Goal: Task Accomplishment & Management: Use online tool/utility

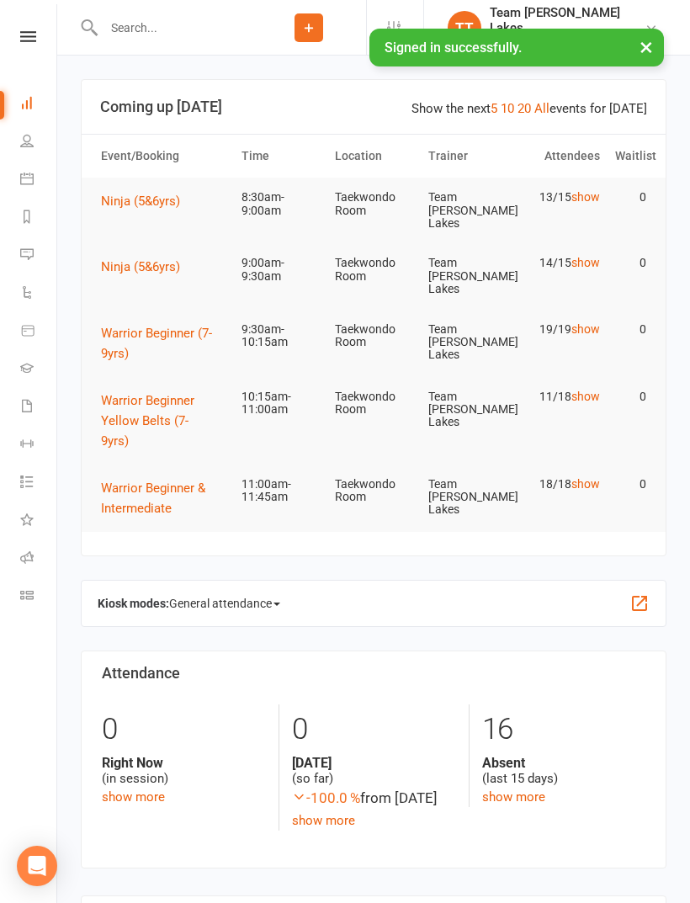
click at [20, 549] on link "Roll call" at bounding box center [39, 559] width 38 height 38
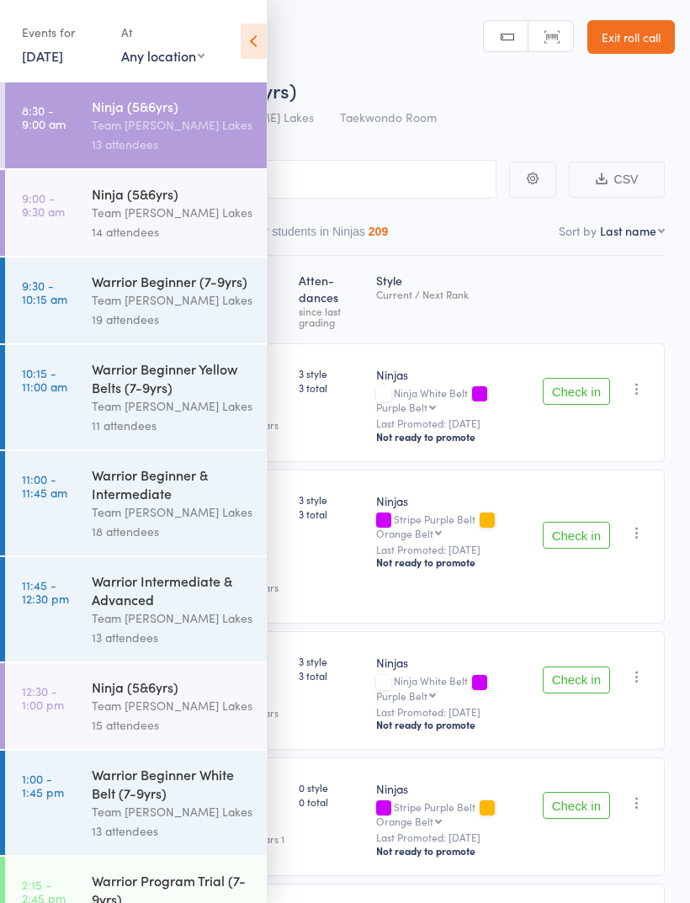
click at [250, 13] on div "Events for [DATE] [DATE] [DATE] Sun Mon Tue Wed Thu Fri Sat 31 27 28 29 30 31 0…" at bounding box center [133, 42] width 267 height 85
click at [237, 51] on div "Events for [DATE] [DATE] [DATE] Sun Mon Tue Wed Thu Fri Sat 31 27 28 29 30 31 0…" at bounding box center [133, 42] width 267 height 85
click at [247, 48] on icon at bounding box center [254, 41] width 26 height 35
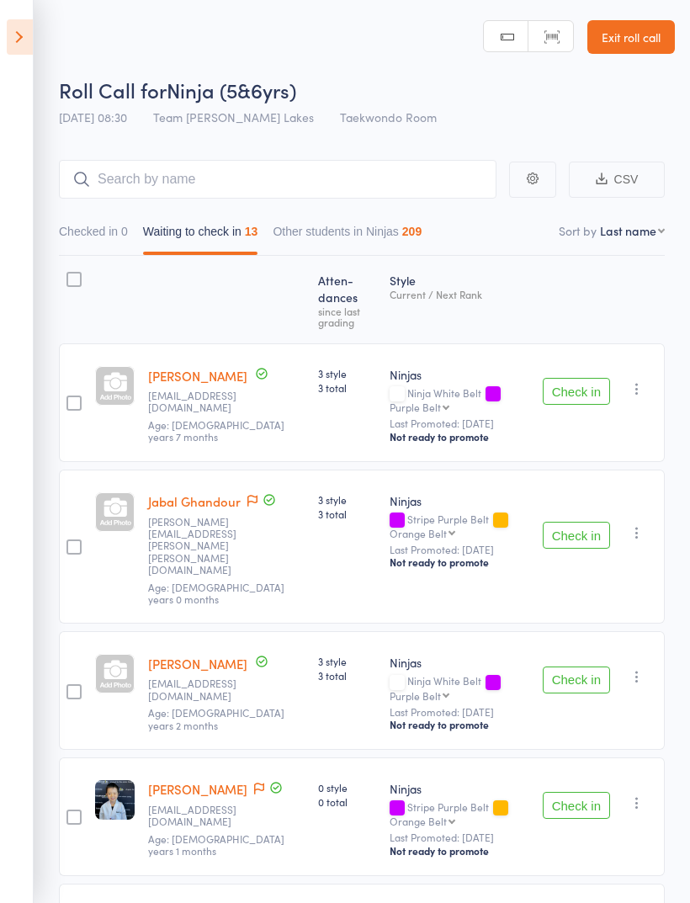
click at [583, 389] on button "Check in" at bounding box center [576, 391] width 67 height 27
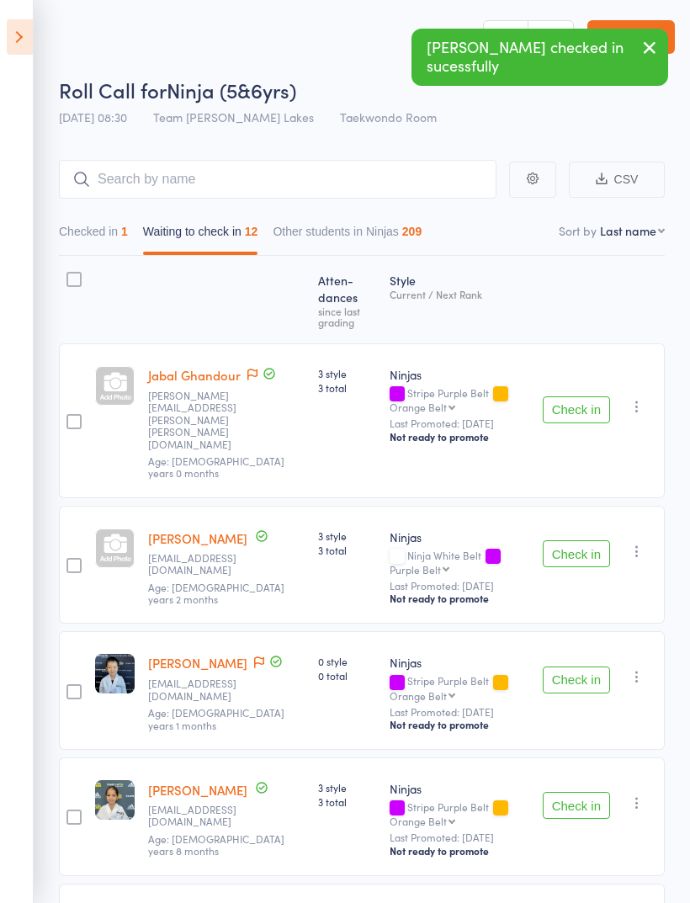
click at [591, 540] on button "Check in" at bounding box center [576, 553] width 67 height 27
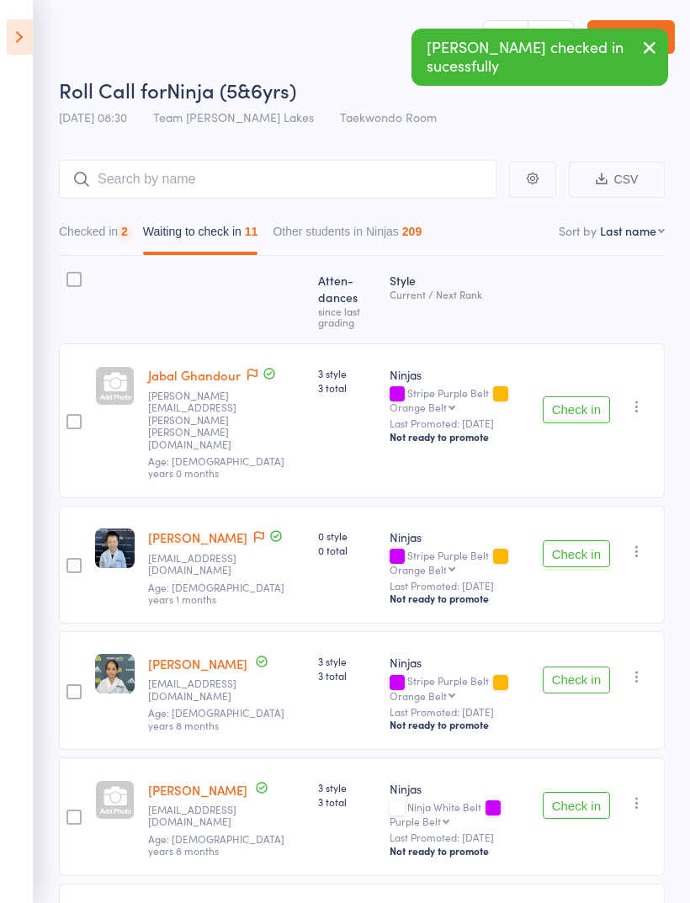
click at [576, 540] on button "Check in" at bounding box center [576, 553] width 67 height 27
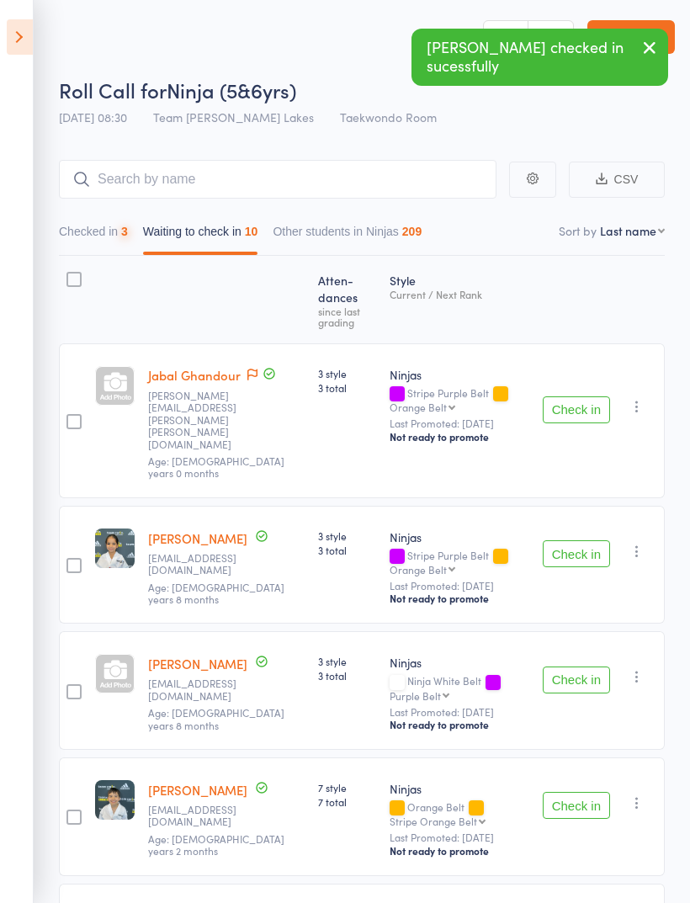
click at [573, 540] on button "Check in" at bounding box center [576, 553] width 67 height 27
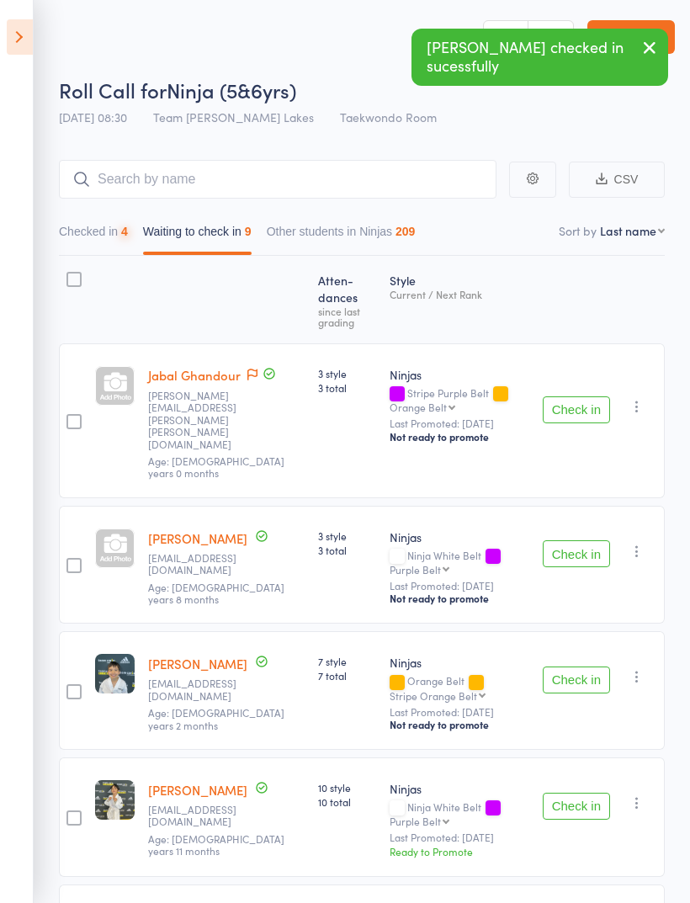
click at [579, 540] on button "Check in" at bounding box center [576, 553] width 67 height 27
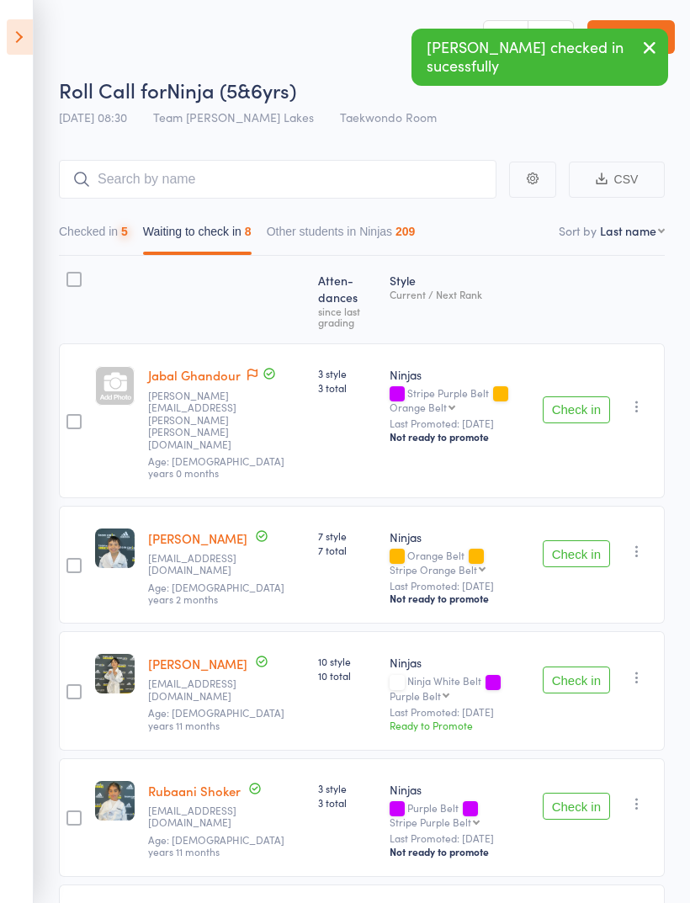
click at [580, 540] on button "Check in" at bounding box center [576, 553] width 67 height 27
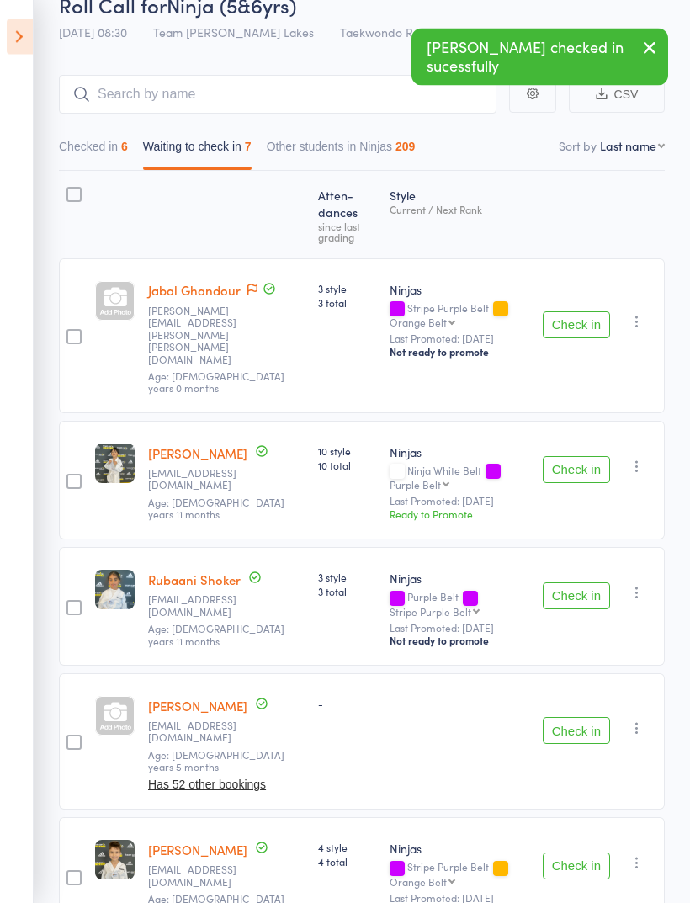
scroll to position [85, 0]
click at [580, 582] on button "Check in" at bounding box center [576, 595] width 67 height 27
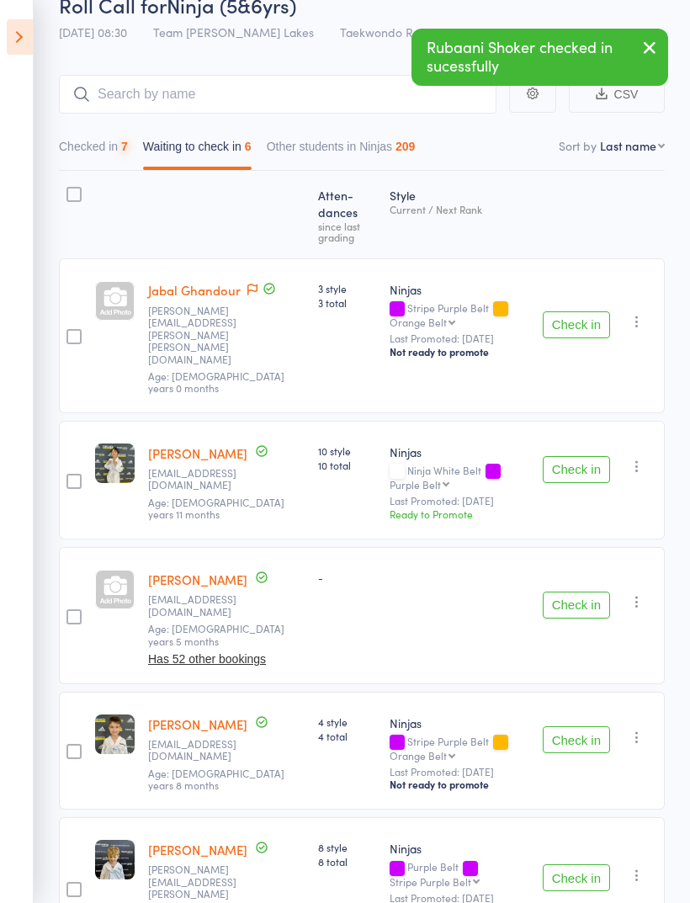
click at [582, 591] on button "Check in" at bounding box center [576, 604] width 67 height 27
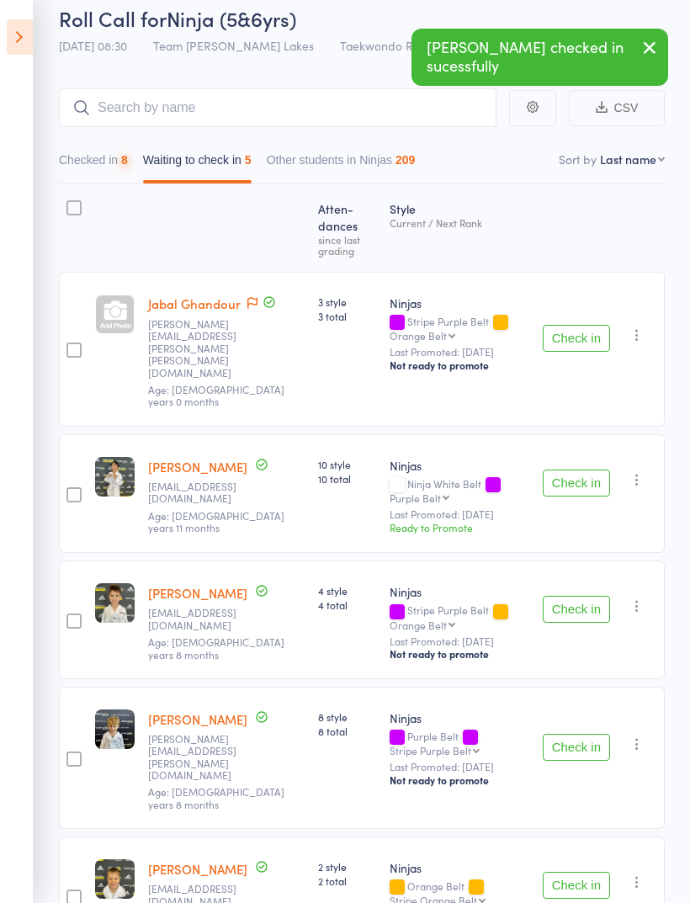
click at [591, 596] on button "Check in" at bounding box center [576, 609] width 67 height 27
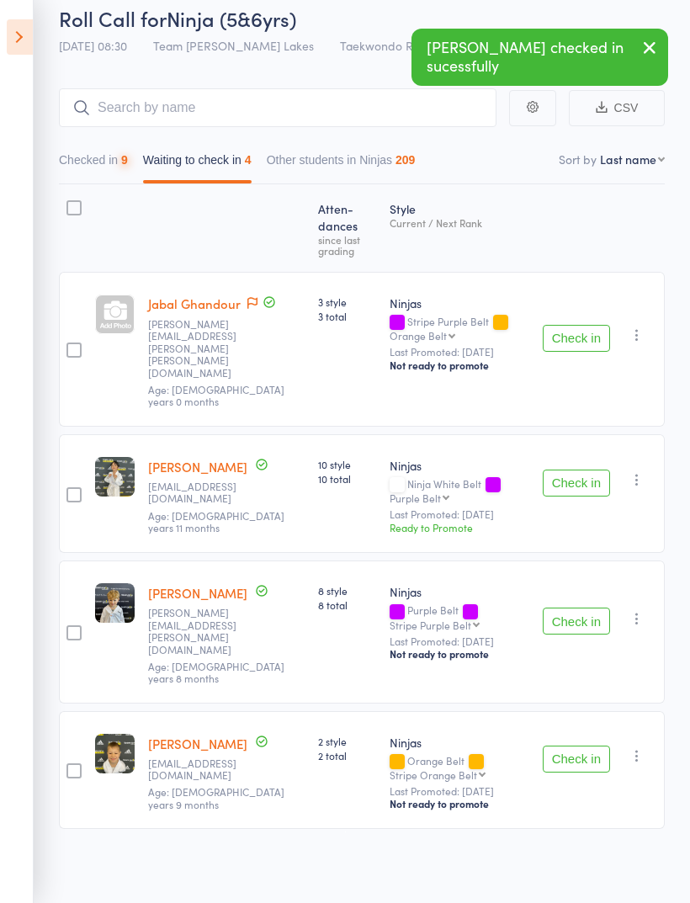
scroll to position [12, 0]
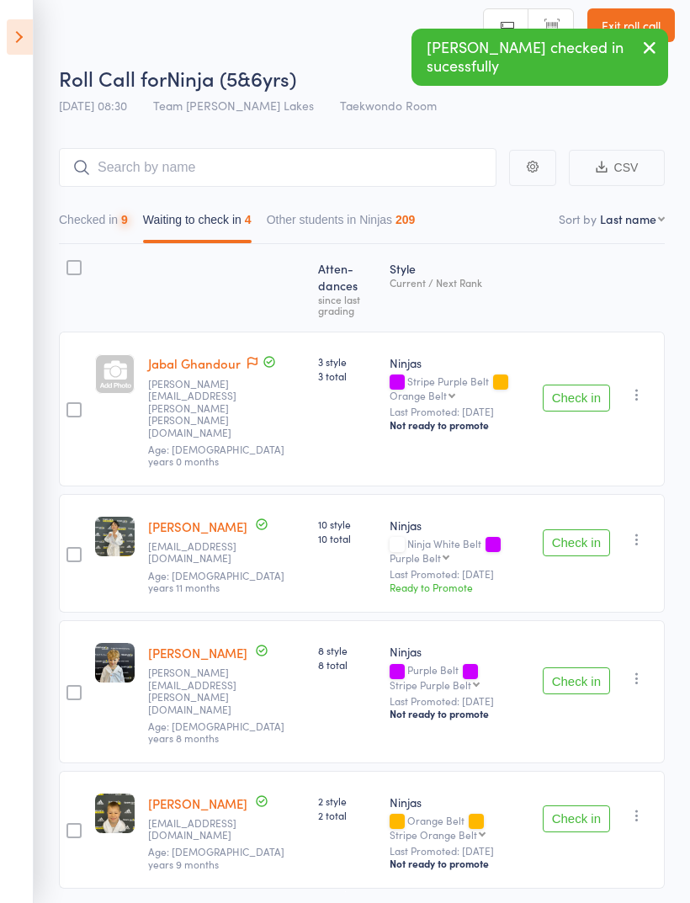
click at [581, 667] on button "Check in" at bounding box center [576, 680] width 67 height 27
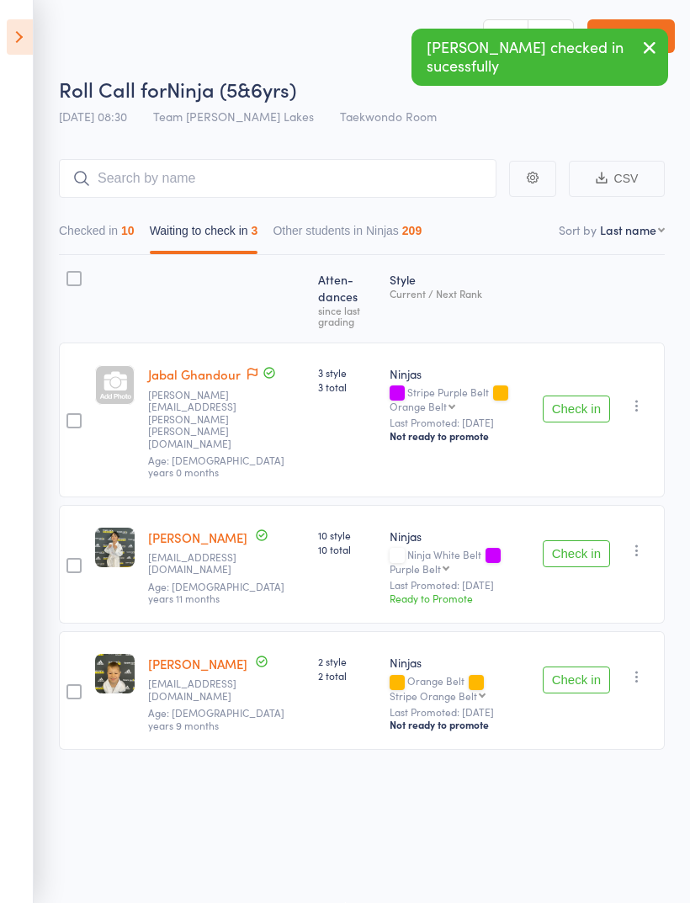
click at [579, 666] on button "Check in" at bounding box center [576, 679] width 67 height 27
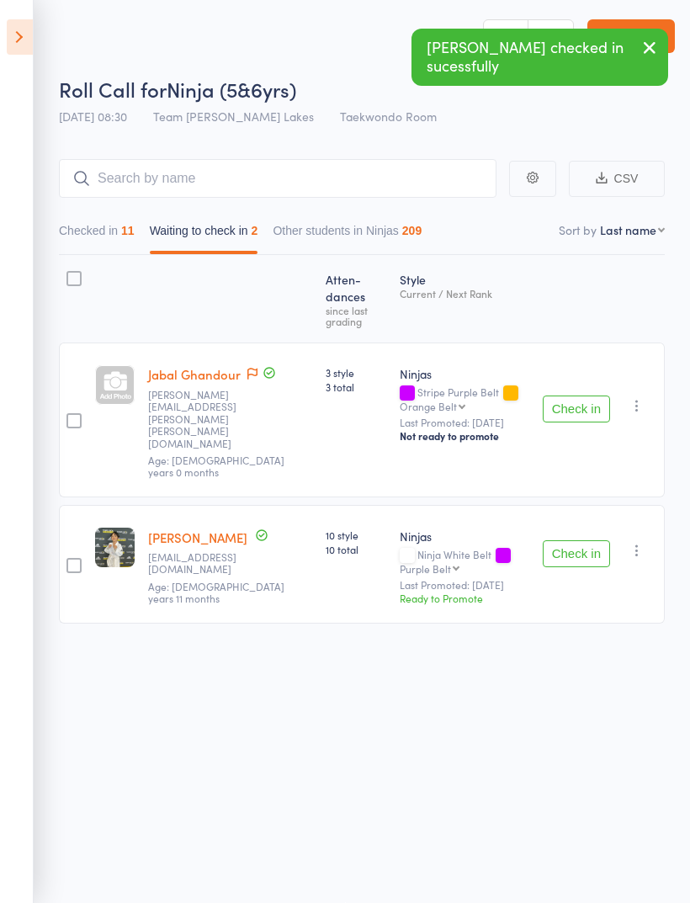
click at [68, 271] on div at bounding box center [73, 278] width 15 height 15
click at [70, 273] on input "checkbox" at bounding box center [70, 273] width 0 height 0
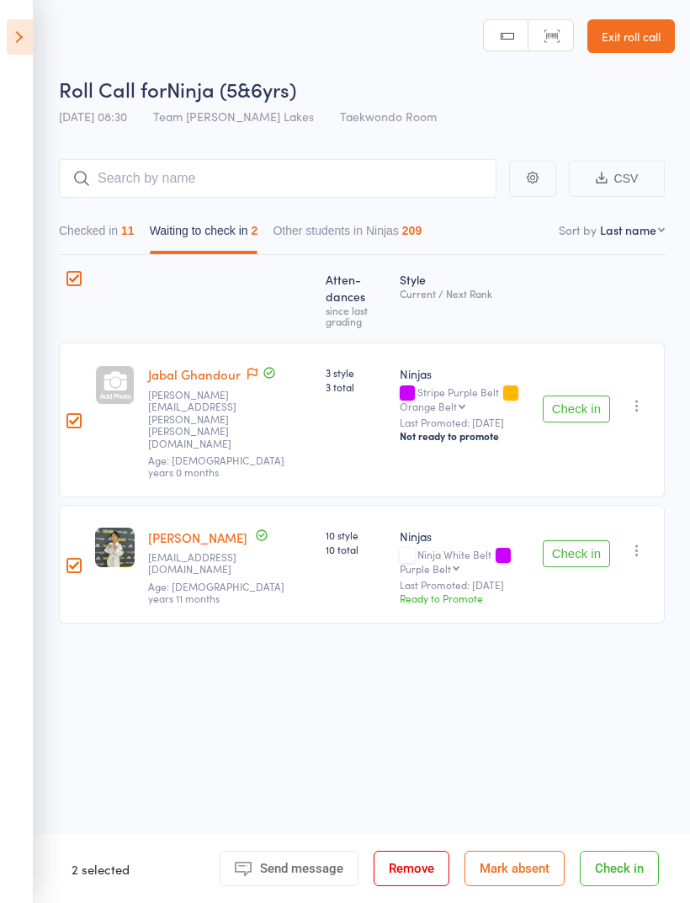
click at [541, 870] on button "Mark absent" at bounding box center [514, 867] width 100 height 35
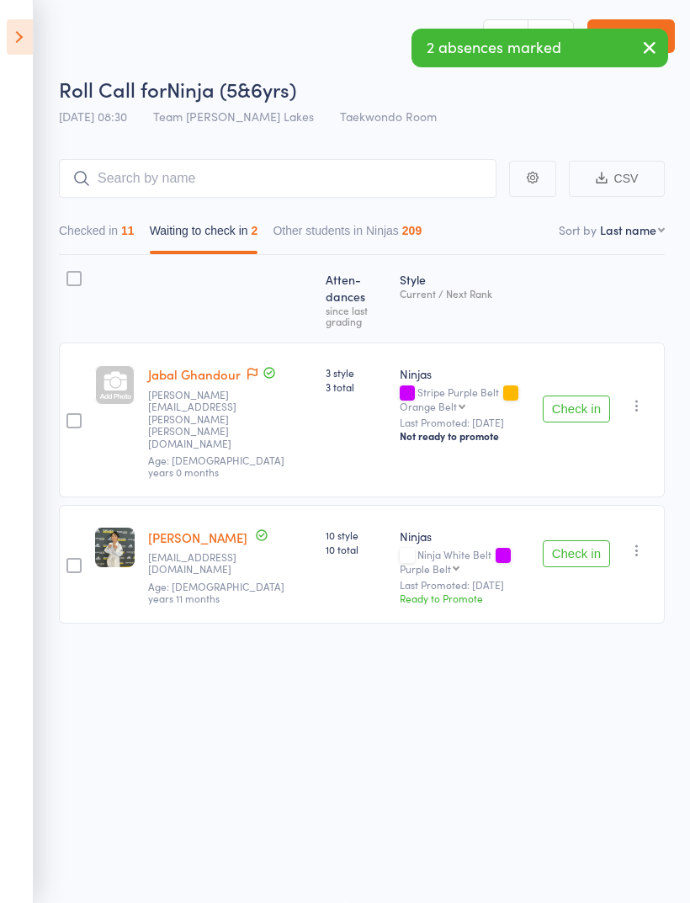
click at [96, 220] on button "Checked in 11" at bounding box center [97, 234] width 76 height 39
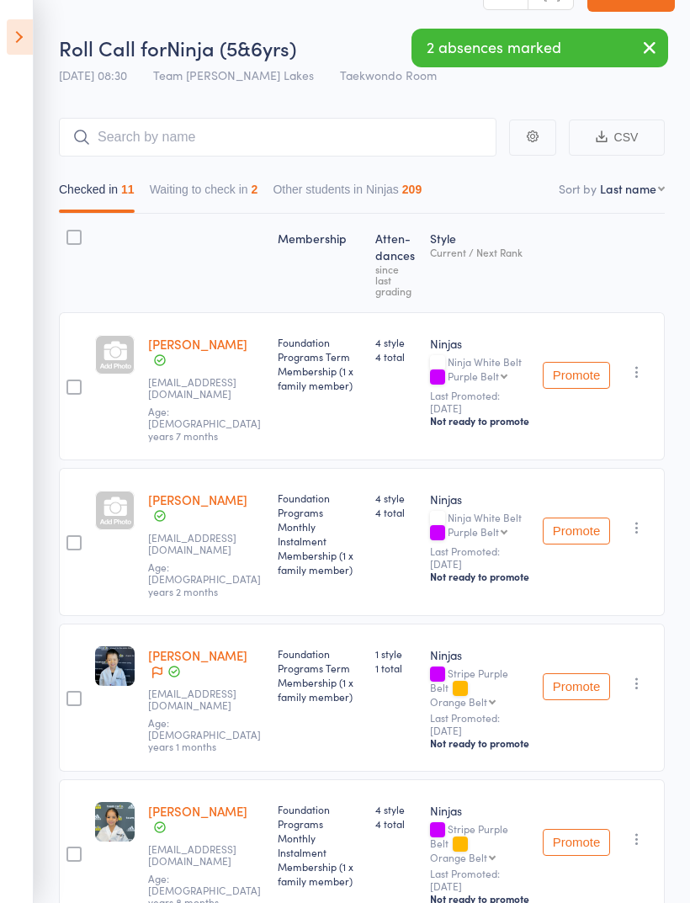
scroll to position [49, 0]
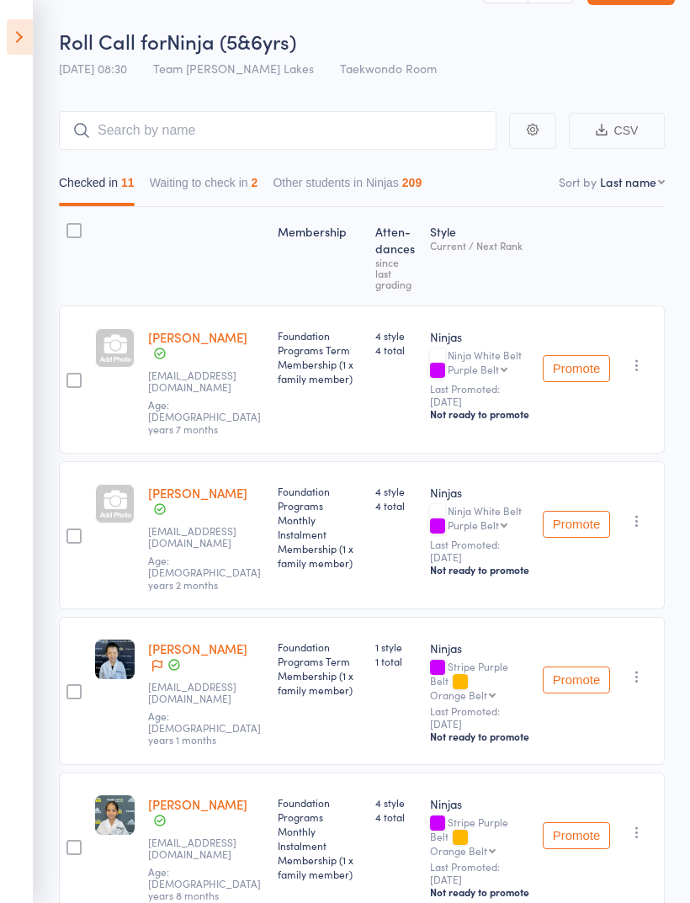
click at [122, 343] on div at bounding box center [115, 348] width 40 height 40
